Goal: Task Accomplishment & Management: Use online tool/utility

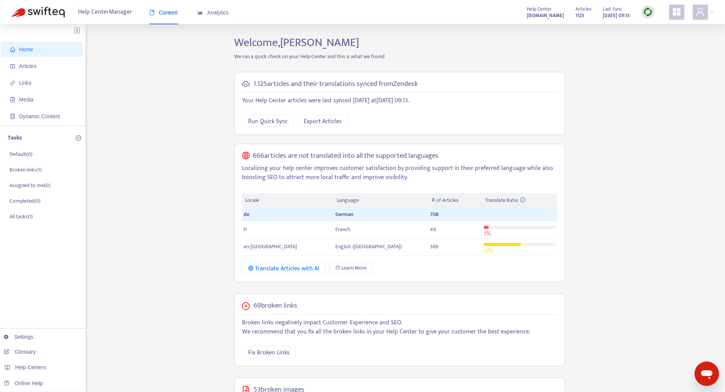
click at [33, 52] on span "Home" at bounding box center [43, 49] width 67 height 15
click at [35, 65] on span "Articles" at bounding box center [27, 66] width 17 height 6
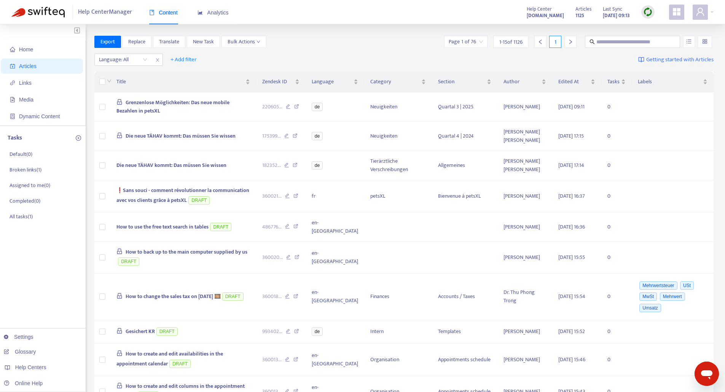
click at [294, 40] on div "Export Replace Translate New Task Bulk Actions Page 1 of 76 1 - 15 of 1126 1" at bounding box center [403, 42] width 619 height 12
click at [143, 59] on div "Language: All" at bounding box center [123, 59] width 57 height 11
click at [130, 102] on div "de" at bounding box center [167, 99] width 132 height 8
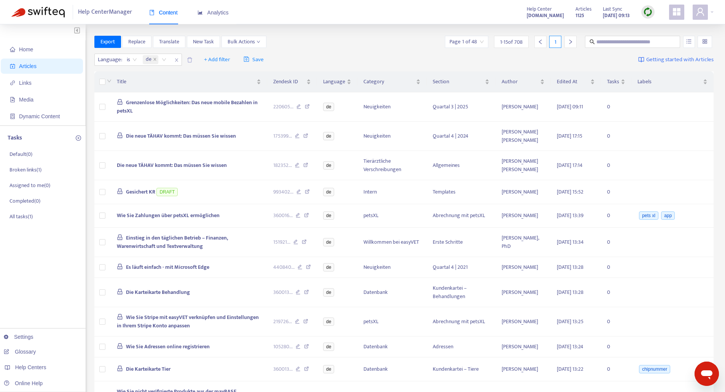
click at [359, 49] on div "Export Replace Translate New Task Bulk Actions Page 1 of 48 1 - 15 of 708 1" at bounding box center [403, 43] width 619 height 15
click at [240, 43] on span "Bulk Actions" at bounding box center [243, 42] width 33 height 8
click at [106, 45] on span "Export" at bounding box center [107, 42] width 14 height 8
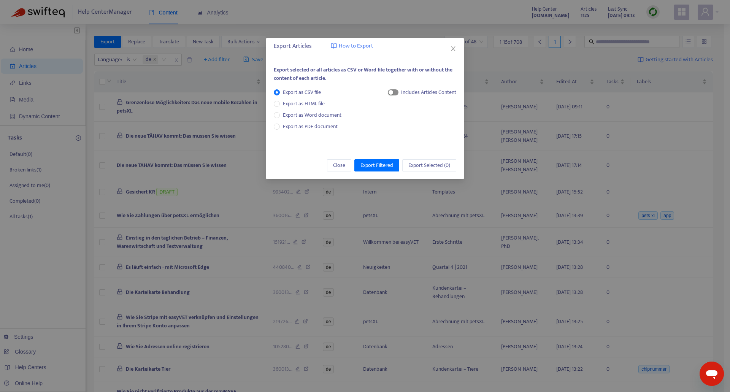
click at [396, 92] on span "button" at bounding box center [393, 92] width 11 height 6
click at [389, 92] on span "button" at bounding box center [386, 92] width 11 height 6
click at [380, 166] on span "Export Filtered" at bounding box center [377, 165] width 33 height 8
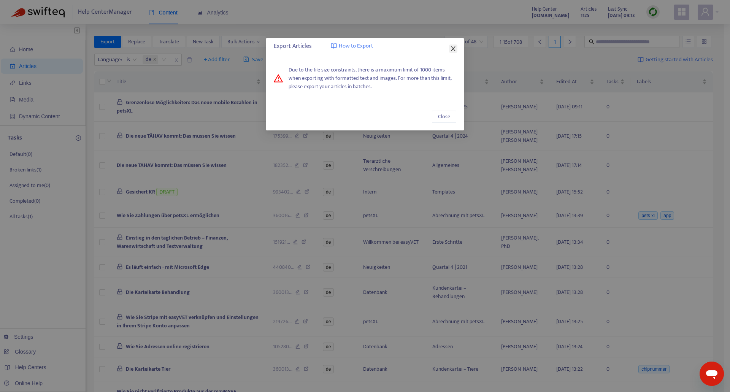
click at [453, 48] on icon "close" at bounding box center [453, 49] width 6 height 6
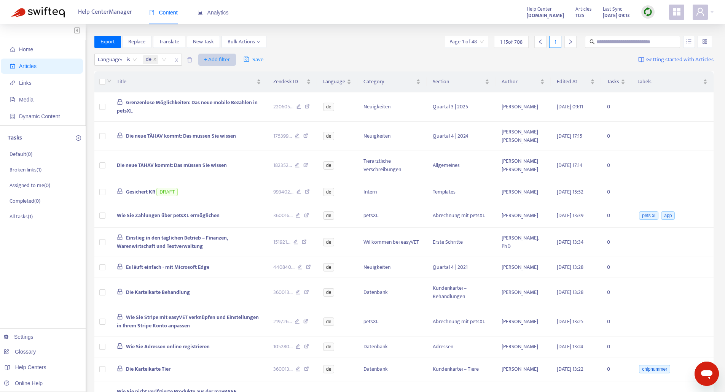
click at [218, 62] on span "+ Add filter" at bounding box center [217, 59] width 26 height 9
click at [230, 145] on span "Draft" at bounding box center [228, 148] width 48 height 8
click at [231, 60] on input "search" at bounding box center [212, 59] width 48 height 11
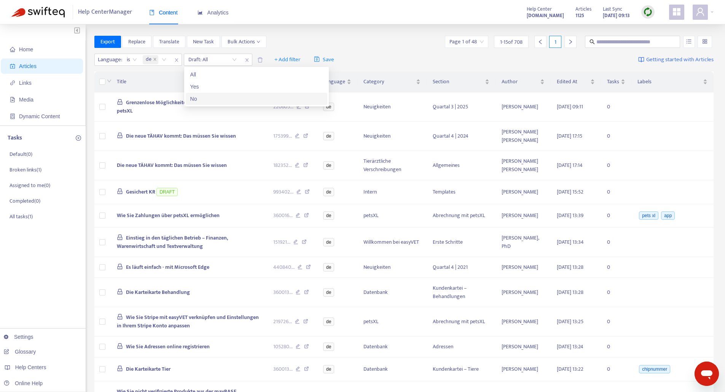
click at [210, 100] on div "No" at bounding box center [256, 99] width 132 height 8
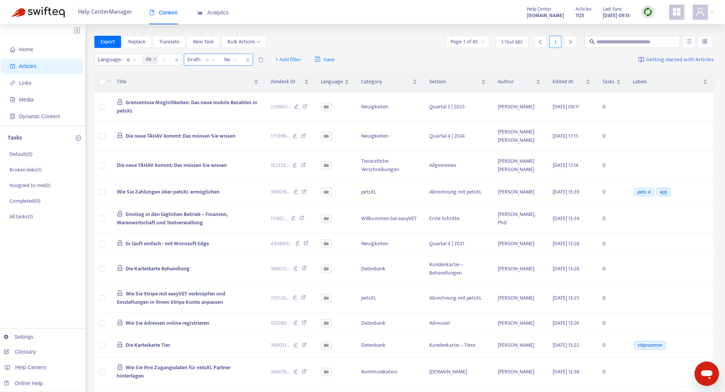
click at [215, 61] on span "is" at bounding box center [210, 59] width 10 height 11
click at [231, 59] on span "No" at bounding box center [230, 59] width 13 height 11
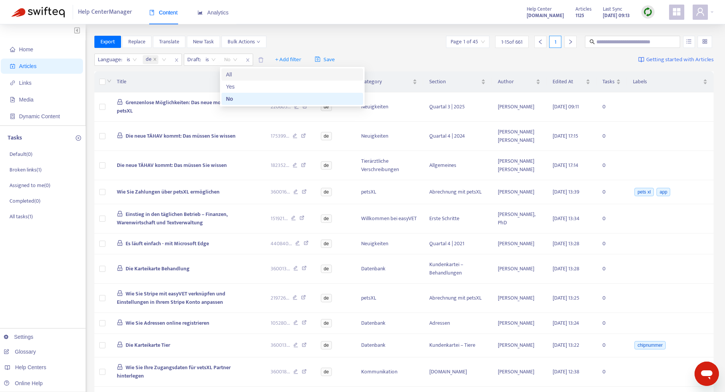
click at [230, 74] on div "All" at bounding box center [292, 74] width 132 height 8
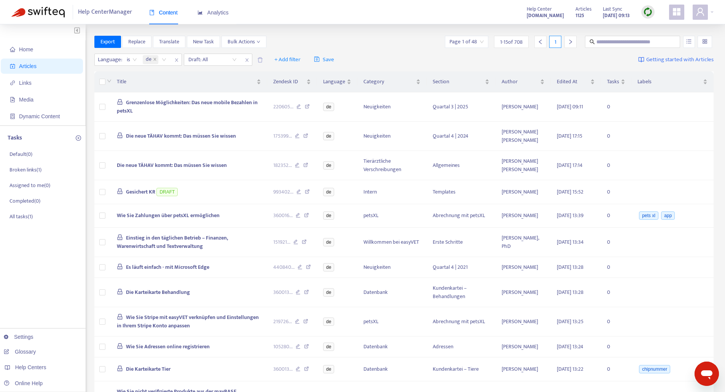
click at [295, 46] on div "Export Replace Translate New Task Bulk Actions Page 1 of 48 1 - 15 of 708 1" at bounding box center [403, 42] width 619 height 12
click at [106, 43] on span "Export" at bounding box center [107, 42] width 14 height 8
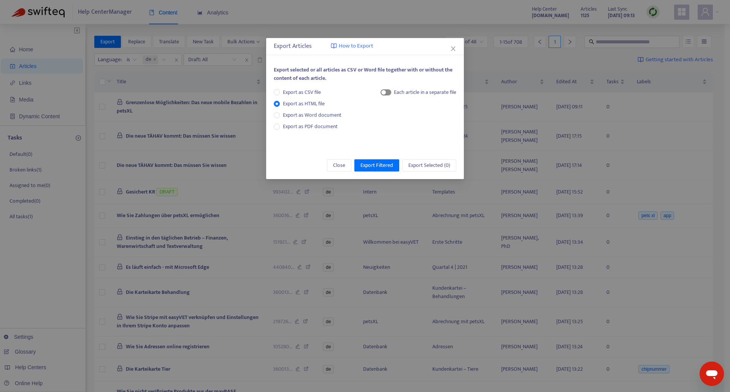
click at [382, 94] on div "button" at bounding box center [384, 92] width 5 height 5
drag, startPoint x: 375, startPoint y: 167, endPoint x: 363, endPoint y: 114, distance: 54.6
click at [363, 114] on div "Export Articles How to Export Export selected or all articles as CSV or Word fi…" at bounding box center [365, 108] width 198 height 141
click at [380, 166] on span "Export Filtered" at bounding box center [377, 165] width 33 height 8
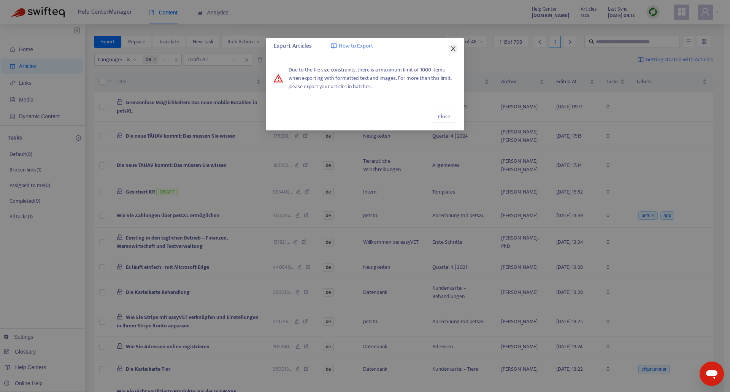
click at [452, 49] on icon "close" at bounding box center [453, 49] width 6 height 6
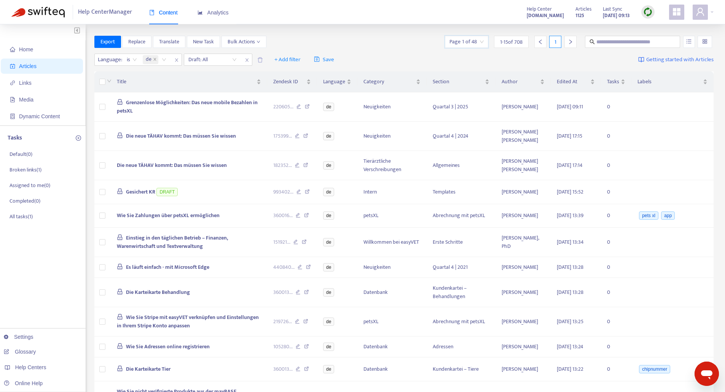
click at [462, 45] on input "search" at bounding box center [466, 41] width 34 height 11
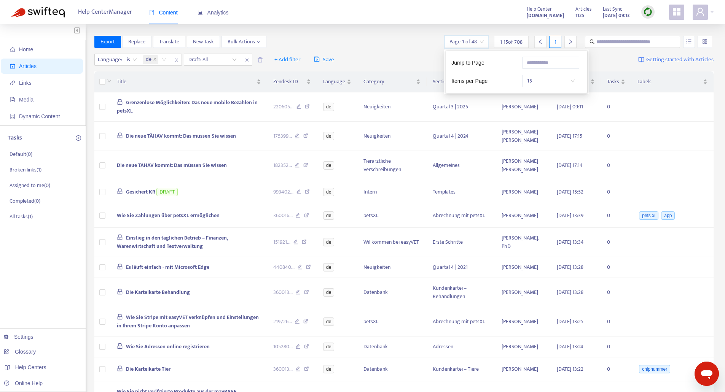
click at [580, 83] on div "15" at bounding box center [551, 81] width 71 height 12
click at [571, 83] on span "15" at bounding box center [551, 80] width 48 height 11
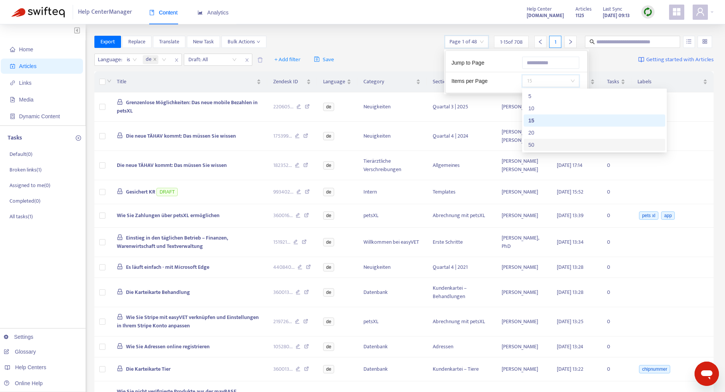
click at [533, 146] on div "50" at bounding box center [594, 145] width 132 height 8
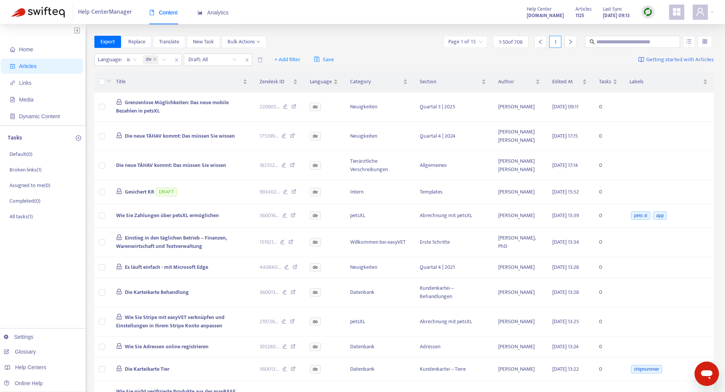
click at [390, 47] on div "Export Replace Translate New Task Bulk Actions Page 1 of 15 1 - 50 of 708 1" at bounding box center [403, 42] width 619 height 12
click at [155, 58] on icon "close" at bounding box center [155, 59] width 4 height 4
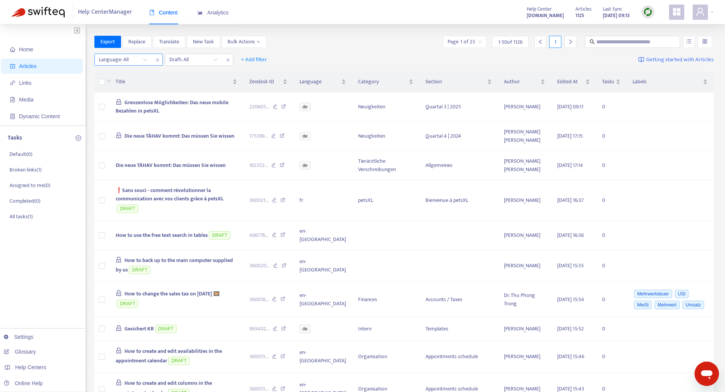
click at [143, 59] on div "Language: All" at bounding box center [123, 59] width 57 height 11
click at [113, 75] on div "en-[GEOGRAPHIC_DATA]" at bounding box center [167, 74] width 132 height 8
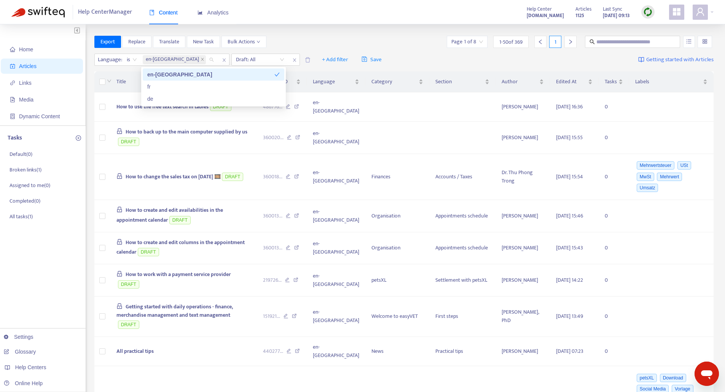
click at [296, 37] on div "Export Replace Translate New Task Bulk Actions Page 1 of 8 1 - 50 of 369 1" at bounding box center [403, 42] width 619 height 12
click at [292, 59] on icon "close" at bounding box center [294, 60] width 5 height 5
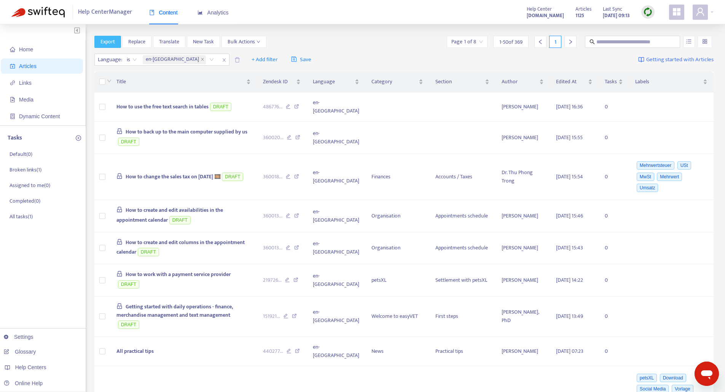
click at [100, 42] on span "Export" at bounding box center [107, 42] width 14 height 8
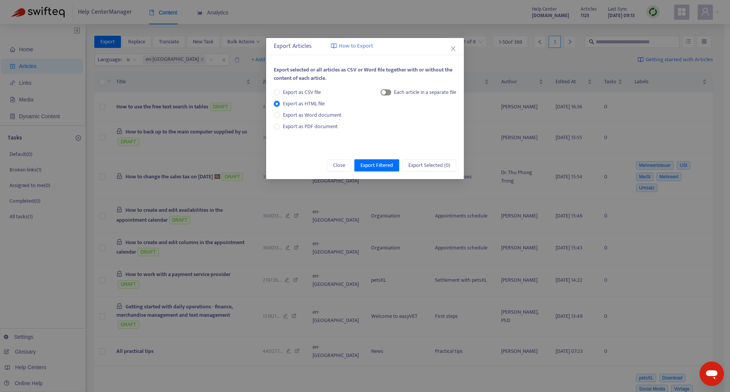
click at [382, 92] on div "button" at bounding box center [384, 92] width 5 height 5
click at [377, 168] on span "Export Filtered" at bounding box center [377, 165] width 33 height 8
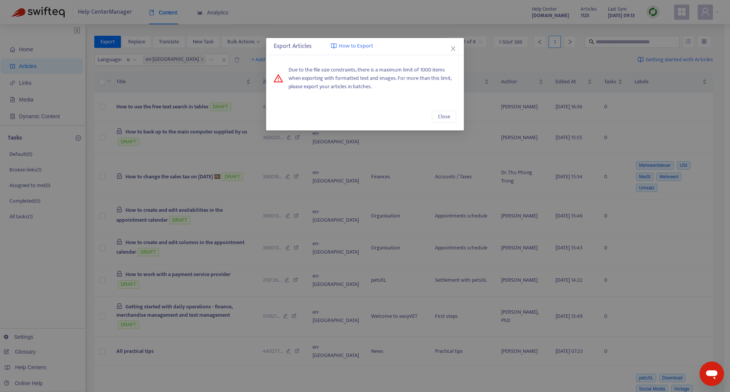
click at [341, 46] on span "How to Export" at bounding box center [356, 46] width 34 height 9
click at [453, 46] on icon "close" at bounding box center [453, 49] width 6 height 6
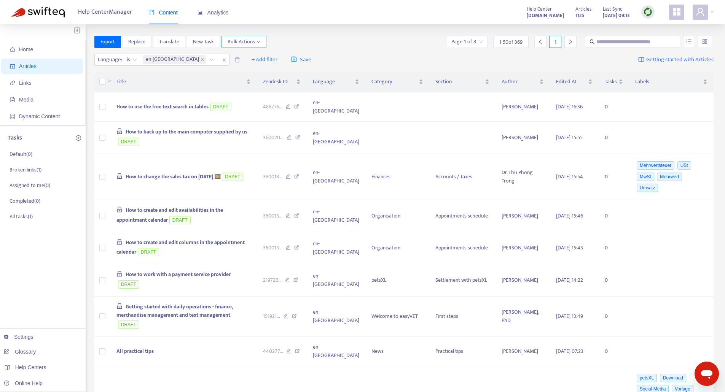
click at [245, 43] on span "Bulk Actions" at bounding box center [243, 42] width 33 height 8
click at [343, 56] on div "Language : is en-gb + Add filter Save Getting started with Articles" at bounding box center [403, 60] width 619 height 18
click at [106, 43] on span "Export" at bounding box center [107, 42] width 14 height 8
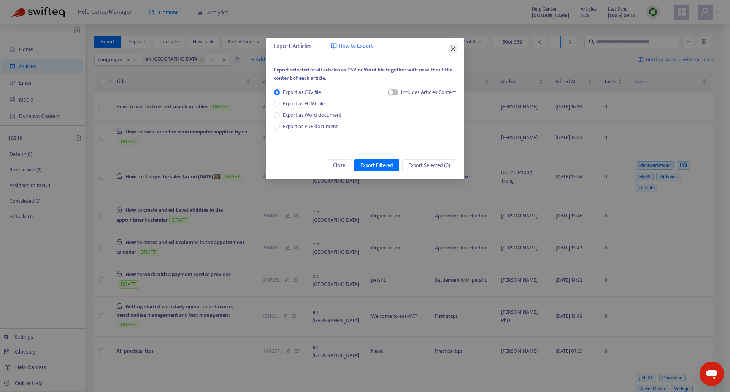
click at [455, 48] on icon "close" at bounding box center [453, 49] width 6 height 6
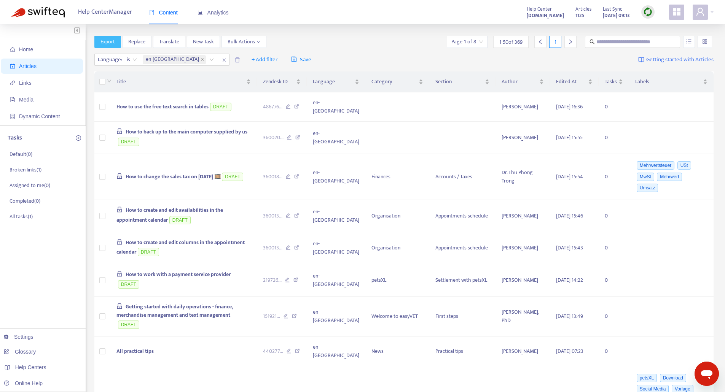
click at [110, 41] on span "Export" at bounding box center [107, 42] width 14 height 8
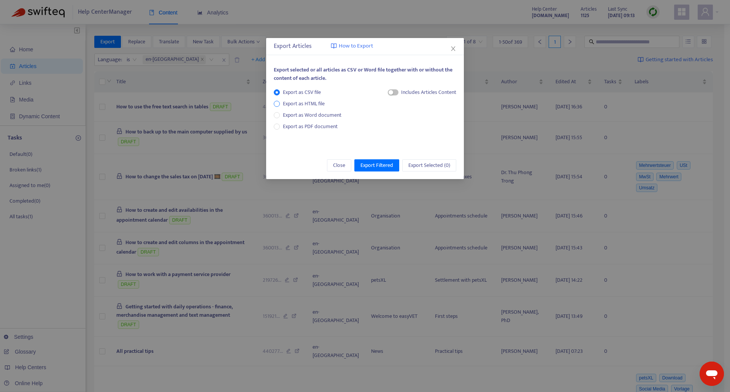
click at [279, 100] on label "Export as HTML file" at bounding box center [301, 104] width 54 height 8
click at [384, 91] on div "button" at bounding box center [384, 92] width 5 height 5
click at [380, 166] on span "Export Filtered" at bounding box center [377, 165] width 33 height 8
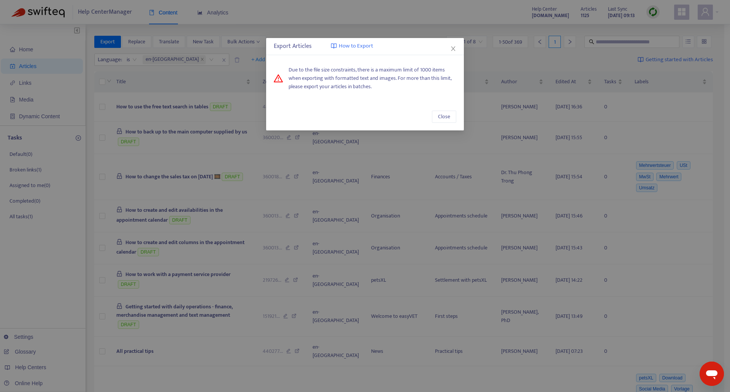
click at [72, 131] on div "Export Articles How to Export Due to the file size constraints, there is a maxi…" at bounding box center [365, 196] width 730 height 392
